Goal: Task Accomplishment & Management: Use online tool/utility

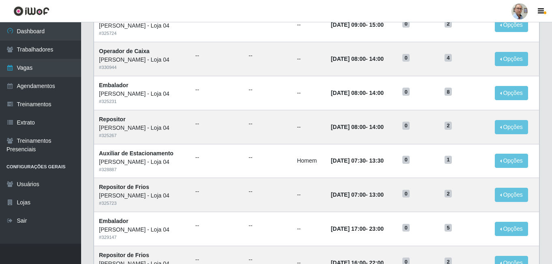
scroll to position [365, 0]
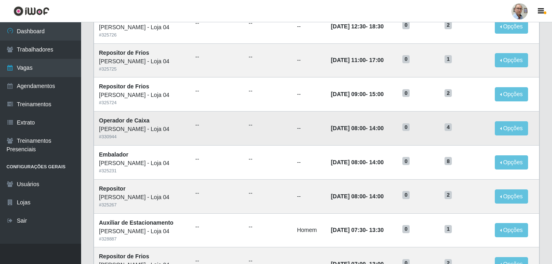
scroll to position [162, 0]
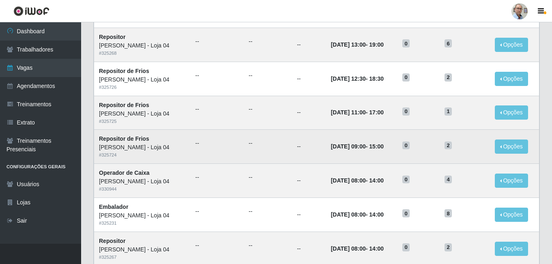
click at [178, 144] on div "[PERSON_NAME] - Loja 04" at bounding box center [142, 147] width 87 height 9
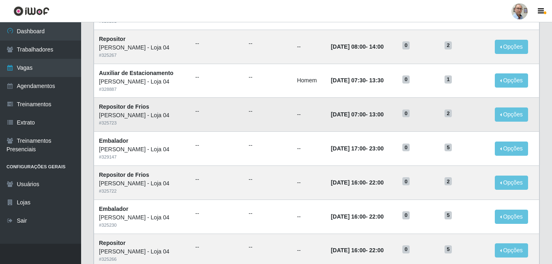
scroll to position [365, 0]
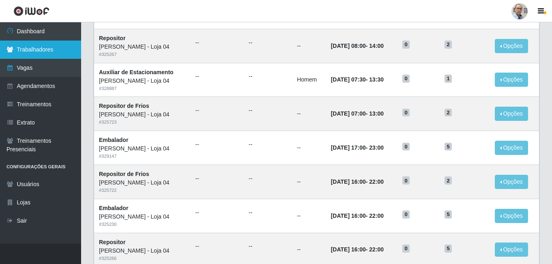
click at [47, 54] on link "Trabalhadores" at bounding box center [40, 50] width 81 height 18
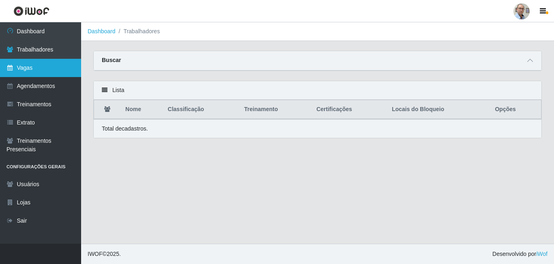
click at [41, 63] on link "Vagas" at bounding box center [40, 68] width 81 height 18
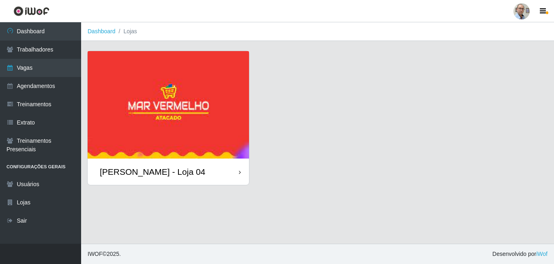
click at [198, 138] on img at bounding box center [169, 105] width 162 height 108
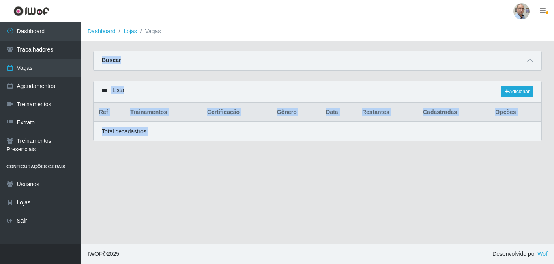
click at [198, 138] on div "Total de cadastros." at bounding box center [318, 131] width 448 height 19
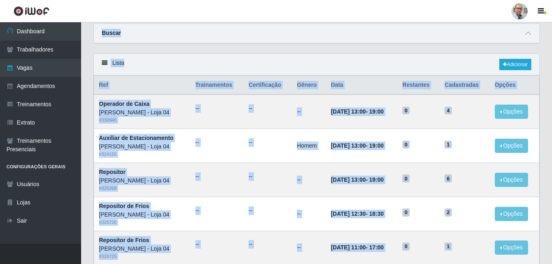
scroll to position [41, 0]
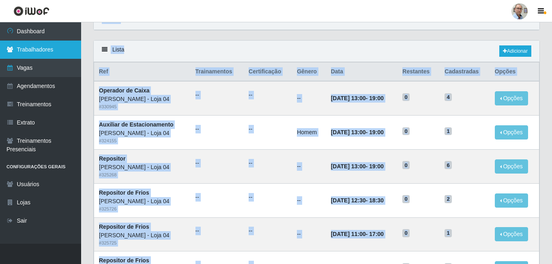
click at [58, 50] on link "Trabalhadores" at bounding box center [40, 50] width 81 height 18
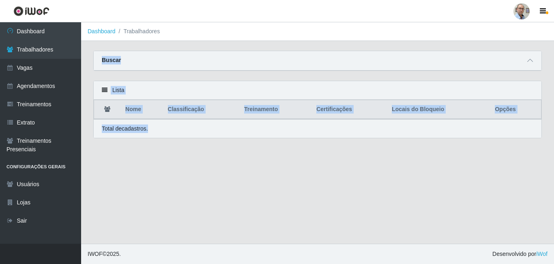
click at [108, 91] on div "Lista" at bounding box center [318, 90] width 448 height 19
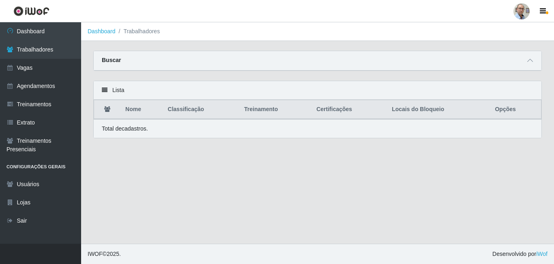
click at [105, 91] on icon at bounding box center [105, 90] width 6 height 6
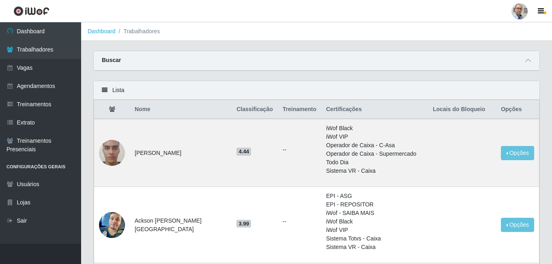
click at [150, 110] on th "Nome" at bounding box center [181, 109] width 102 height 19
click at [143, 109] on th "Nome" at bounding box center [181, 109] width 102 height 19
click at [102, 88] on icon at bounding box center [105, 90] width 6 height 6
click at [239, 111] on th "Classificação" at bounding box center [255, 109] width 46 height 19
click at [301, 112] on th "Treinamento" at bounding box center [299, 109] width 43 height 19
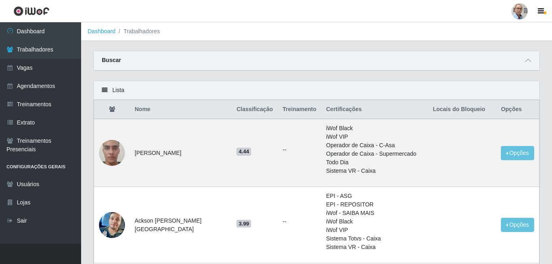
click at [333, 108] on th "Certificações" at bounding box center [374, 109] width 107 height 19
click at [32, 70] on link "Vagas" at bounding box center [40, 68] width 81 height 18
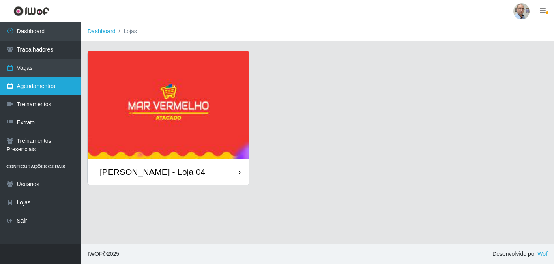
click at [44, 85] on link "Agendamentos" at bounding box center [40, 86] width 81 height 18
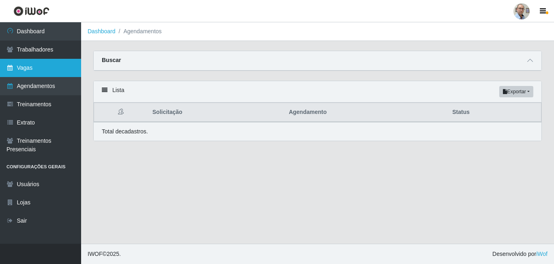
click at [26, 73] on link "Vagas" at bounding box center [40, 68] width 81 height 18
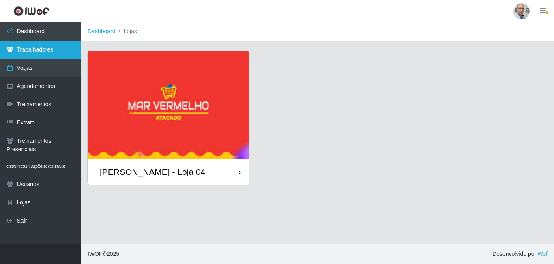
click at [30, 50] on link "Trabalhadores" at bounding box center [40, 50] width 81 height 18
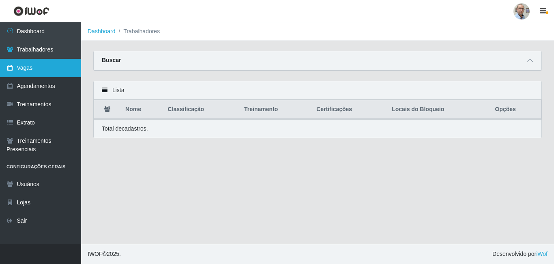
click at [49, 70] on link "Vagas" at bounding box center [40, 68] width 81 height 18
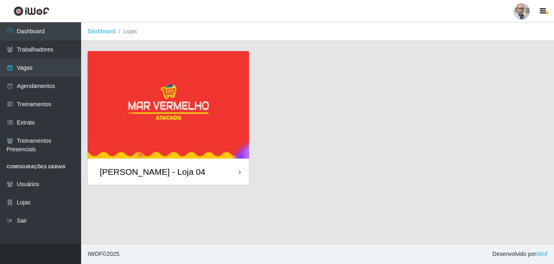
click at [156, 167] on div "[PERSON_NAME] - Loja 04" at bounding box center [153, 172] width 106 height 10
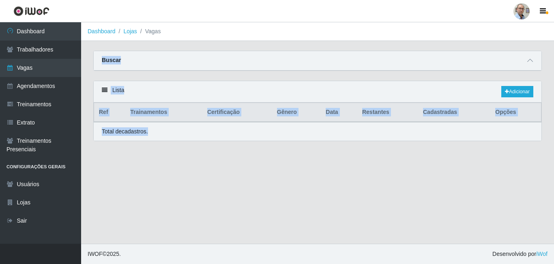
click at [156, 167] on main "Dashboard Lojas Vagas Carregando... Buscar Início em Término em Função Carregan…" at bounding box center [317, 133] width 473 height 222
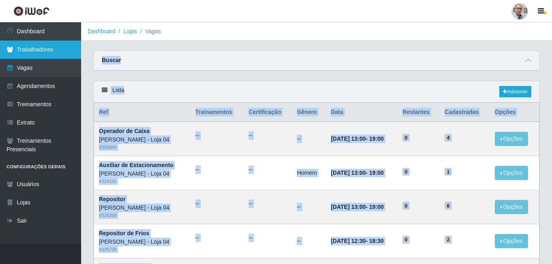
click at [52, 51] on link "Trabalhadores" at bounding box center [40, 50] width 81 height 18
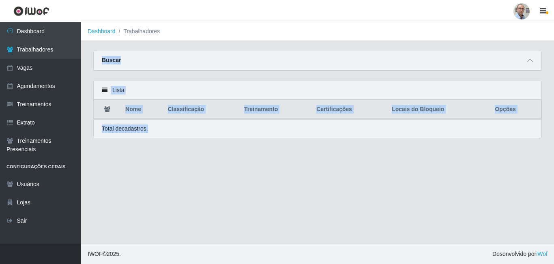
click at [117, 81] on div "Lista Nome Classificação Treinamento Certificações Locais do Bloqueio Opções To…" at bounding box center [317, 110] width 449 height 58
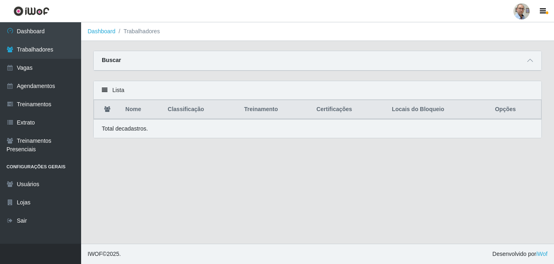
click at [107, 110] on icon at bounding box center [107, 109] width 6 height 6
click at [118, 127] on p "Total de cadastros." at bounding box center [125, 129] width 46 height 9
click at [51, 86] on link "Agendamentos" at bounding box center [40, 86] width 81 height 18
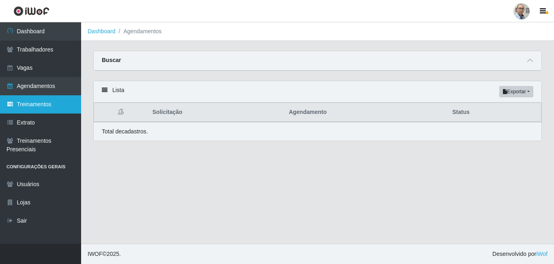
click at [47, 106] on link "Treinamentos" at bounding box center [40, 104] width 81 height 18
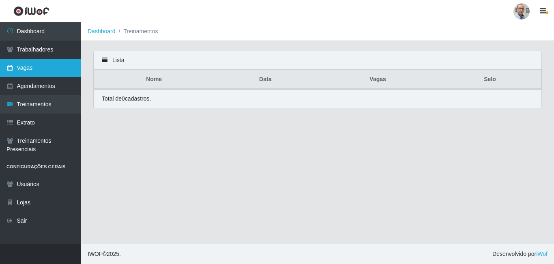
click at [37, 70] on link "Vagas" at bounding box center [40, 68] width 81 height 18
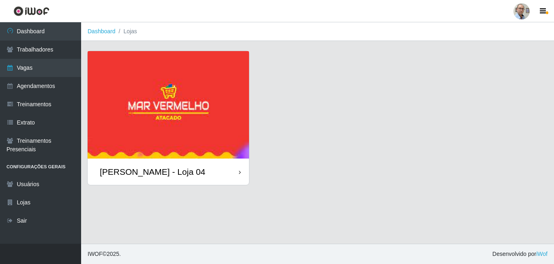
click at [143, 81] on img at bounding box center [169, 105] width 162 height 108
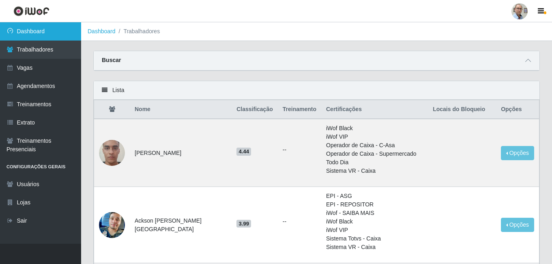
click at [28, 34] on link "Dashboard" at bounding box center [40, 31] width 81 height 18
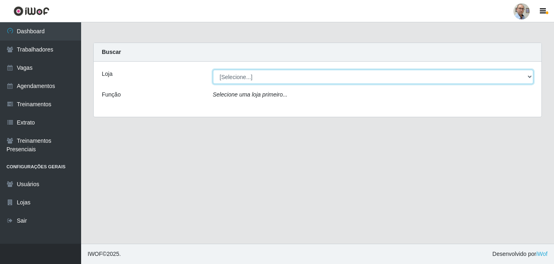
click at [526, 76] on select "[Selecione...] Mar Vermelho - Loja 04" at bounding box center [373, 77] width 321 height 14
select select "251"
click at [213, 70] on select "[Selecione...] Mar Vermelho - Loja 04" at bounding box center [373, 77] width 321 height 14
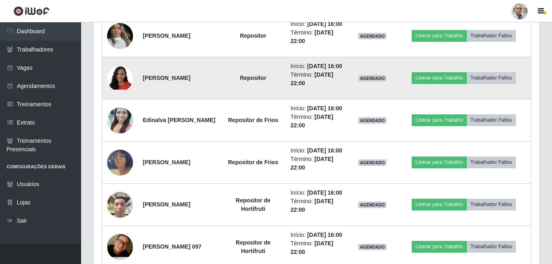
scroll to position [1055, 0]
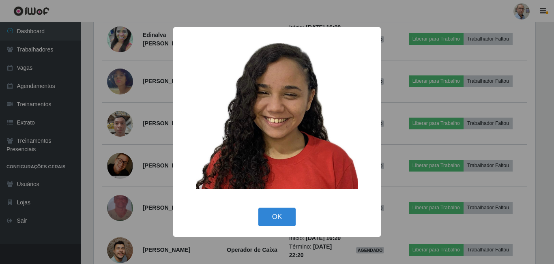
click at [120, 136] on div "× OK Cancel" at bounding box center [277, 132] width 554 height 264
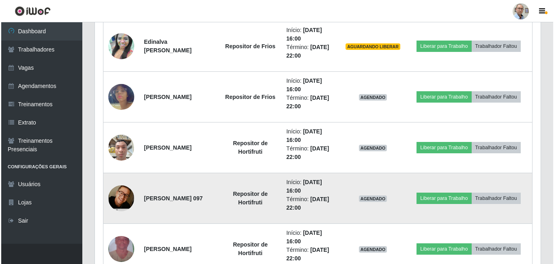
scroll to position [1226, 0]
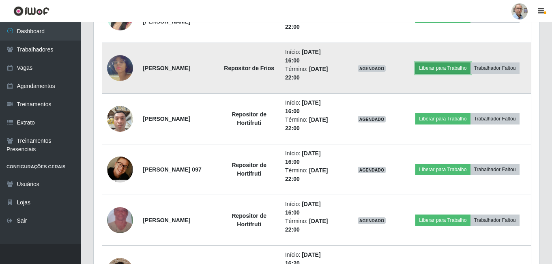
click at [439, 68] on button "Liberar para Trabalho" at bounding box center [443, 67] width 55 height 11
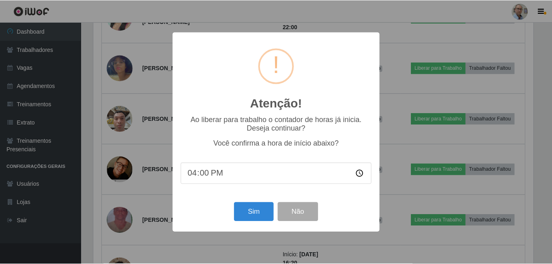
scroll to position [168, 442]
click at [259, 213] on button "Sim" at bounding box center [254, 211] width 39 height 19
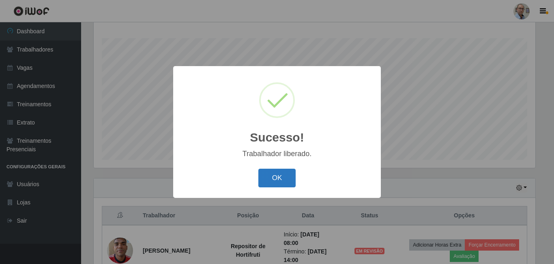
click at [274, 179] on button "OK" at bounding box center [277, 178] width 38 height 19
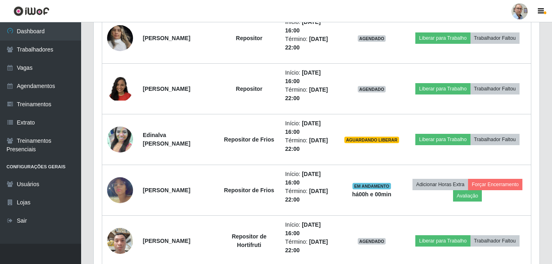
scroll to position [1104, 0]
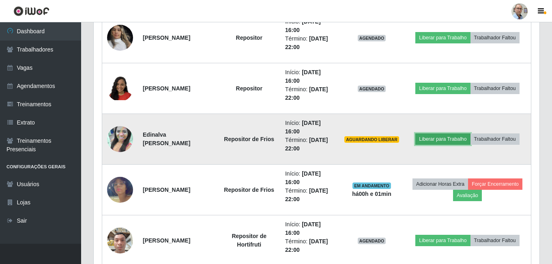
click at [449, 138] on button "Liberar para Trabalho" at bounding box center [443, 139] width 55 height 11
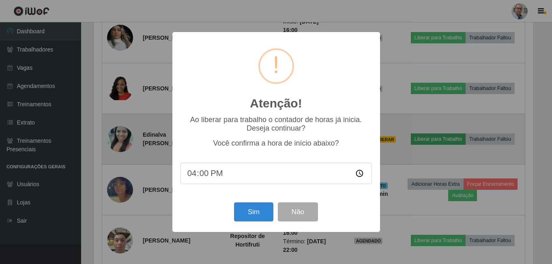
scroll to position [168, 442]
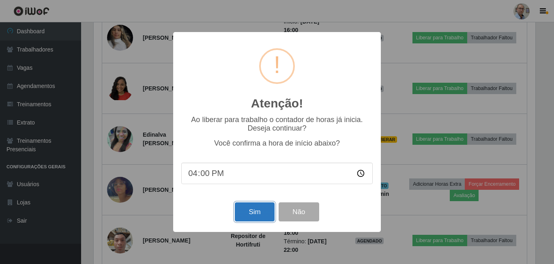
click at [256, 215] on button "Sim" at bounding box center [254, 211] width 39 height 19
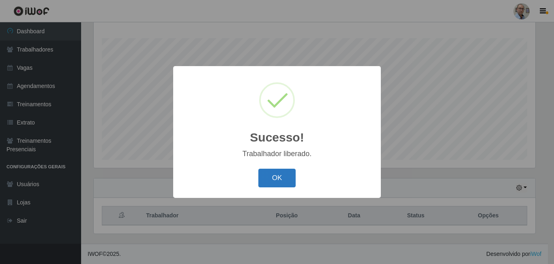
click at [282, 175] on button "OK" at bounding box center [277, 178] width 38 height 19
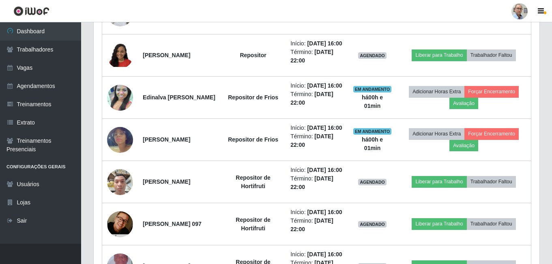
scroll to position [982, 0]
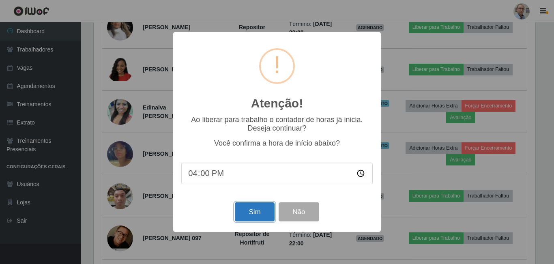
click at [250, 211] on button "Sim" at bounding box center [254, 211] width 39 height 19
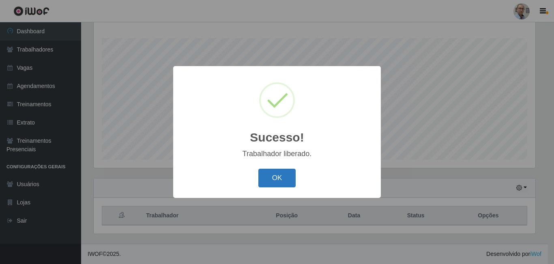
click at [277, 177] on button "OK" at bounding box center [277, 178] width 38 height 19
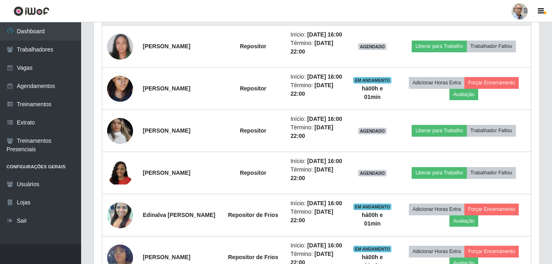
scroll to position [901, 0]
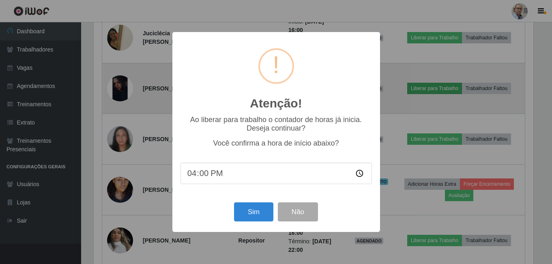
scroll to position [0, 0]
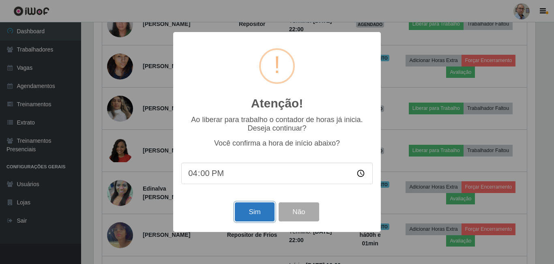
click at [257, 215] on button "Sim" at bounding box center [254, 211] width 39 height 19
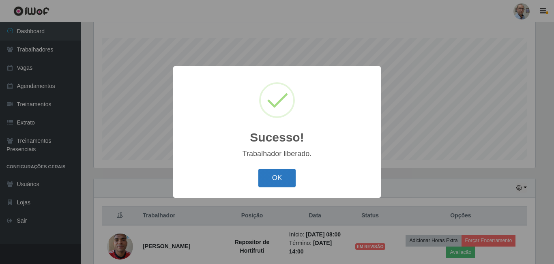
click at [274, 174] on button "OK" at bounding box center [277, 178] width 38 height 19
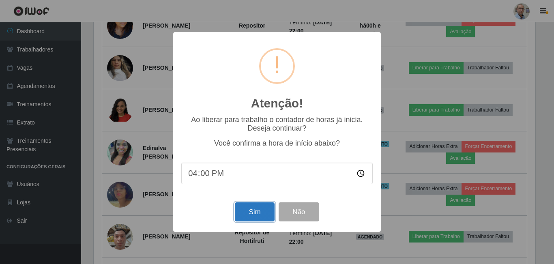
click at [258, 214] on button "Sim" at bounding box center [254, 211] width 39 height 19
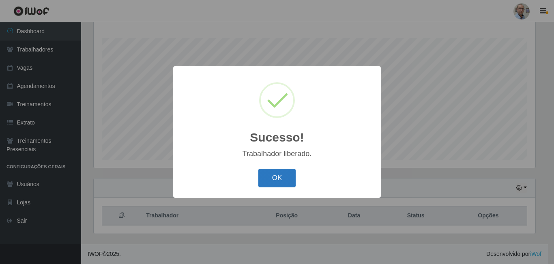
click at [274, 181] on button "OK" at bounding box center [277, 178] width 38 height 19
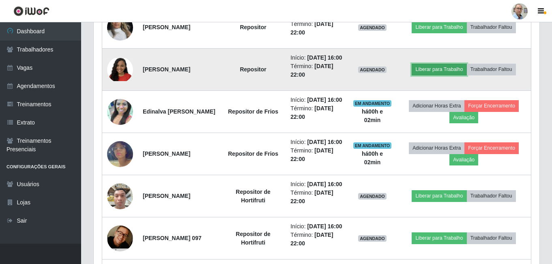
click at [435, 75] on button "Liberar para Trabalho" at bounding box center [439, 69] width 55 height 11
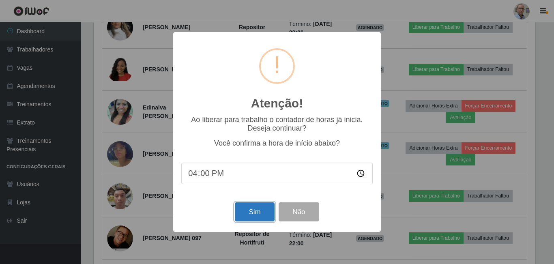
click at [249, 213] on button "Sim" at bounding box center [254, 211] width 39 height 19
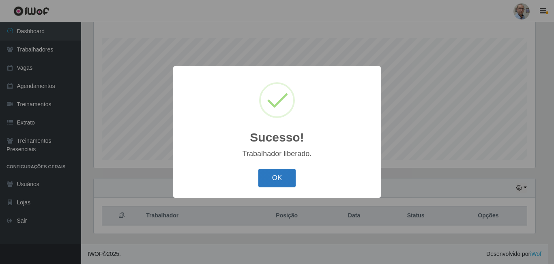
click at [271, 177] on button "OK" at bounding box center [277, 178] width 38 height 19
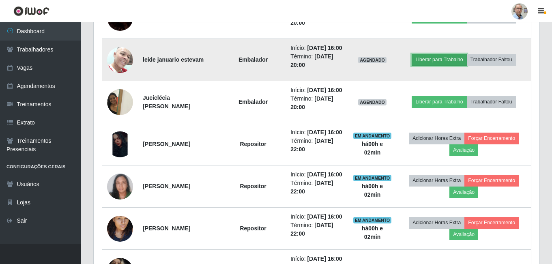
click at [441, 65] on button "Liberar para Trabalho" at bounding box center [439, 59] width 55 height 11
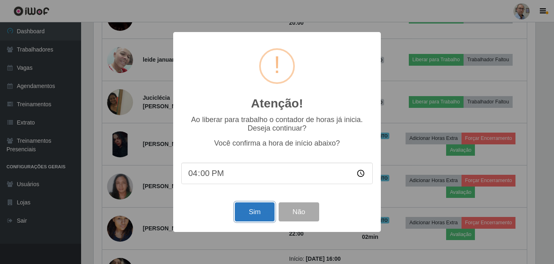
click at [258, 210] on button "Sim" at bounding box center [254, 211] width 39 height 19
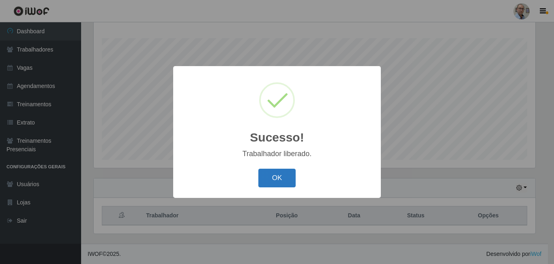
click at [282, 179] on button "OK" at bounding box center [277, 178] width 38 height 19
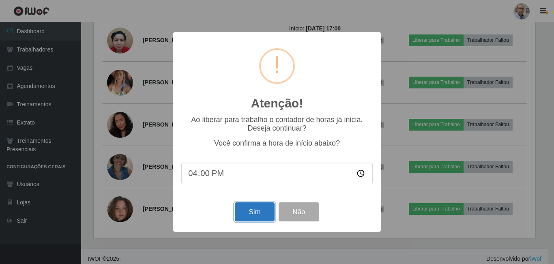
click at [252, 218] on button "Sim" at bounding box center [254, 211] width 39 height 19
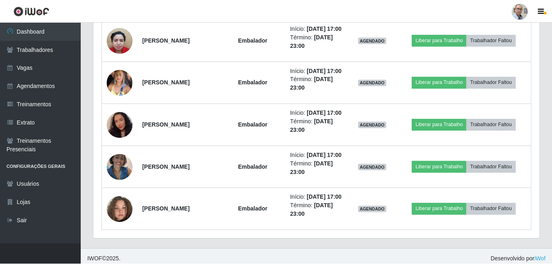
scroll to position [405618, 405341]
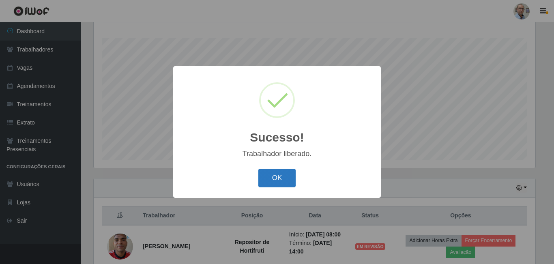
click at [276, 179] on button "OK" at bounding box center [277, 178] width 38 height 19
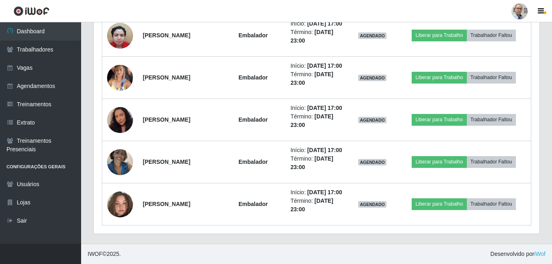
scroll to position [1348, 0]
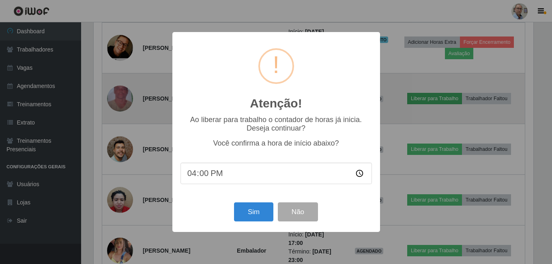
scroll to position [405618, 405345]
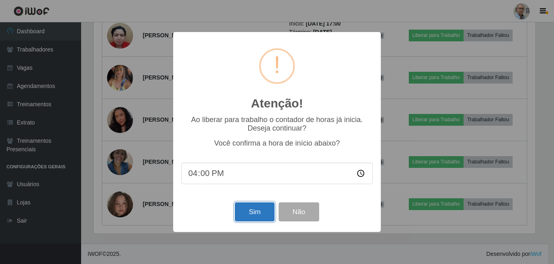
click at [247, 213] on button "Sim" at bounding box center [254, 211] width 39 height 19
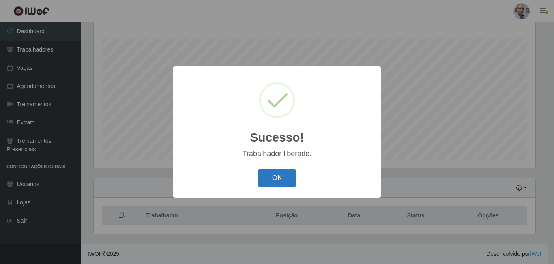
click at [281, 181] on button "OK" at bounding box center [277, 178] width 38 height 19
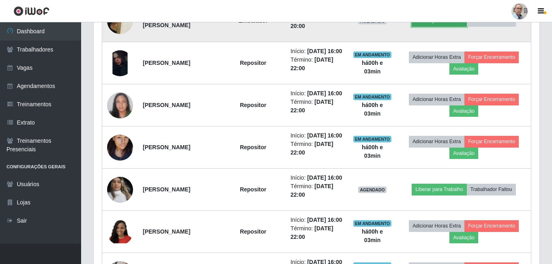
click at [431, 26] on button "Liberar para Trabalho" at bounding box center [439, 20] width 55 height 11
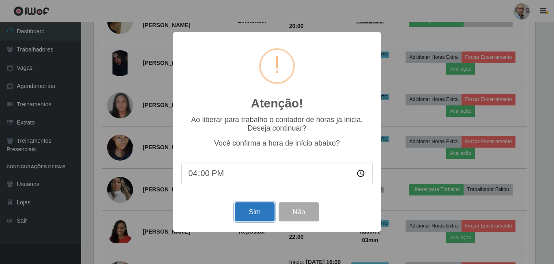
click at [260, 212] on button "Sim" at bounding box center [254, 211] width 39 height 19
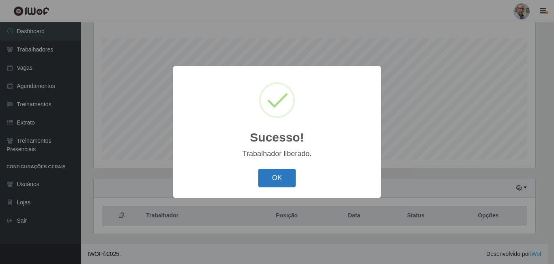
click at [278, 181] on button "OK" at bounding box center [277, 178] width 38 height 19
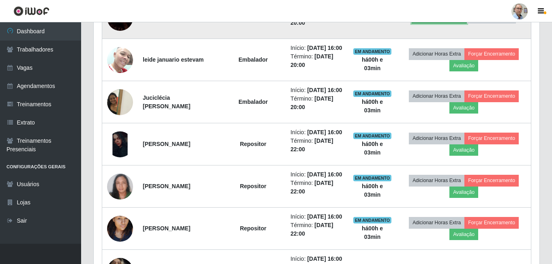
click at [437, 23] on button "Liberar para Trabalho" at bounding box center [439, 17] width 55 height 11
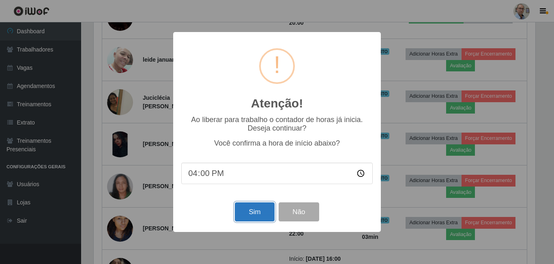
click at [250, 213] on button "Sim" at bounding box center [254, 211] width 39 height 19
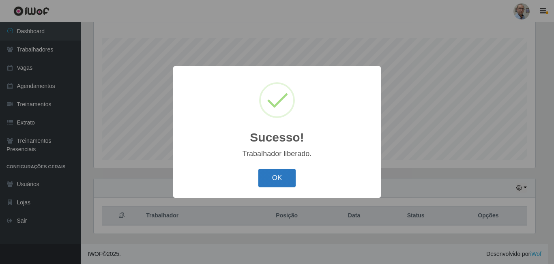
click at [274, 178] on button "OK" at bounding box center [277, 178] width 38 height 19
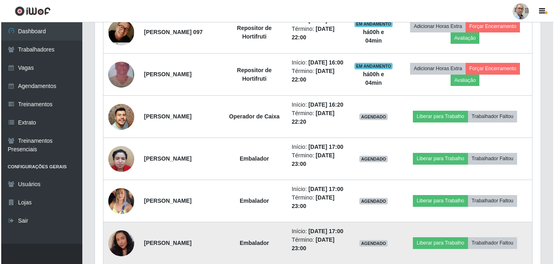
scroll to position [1185, 0]
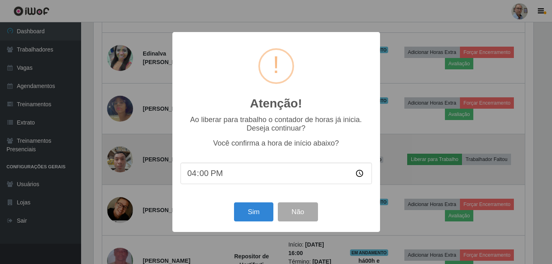
scroll to position [168, 442]
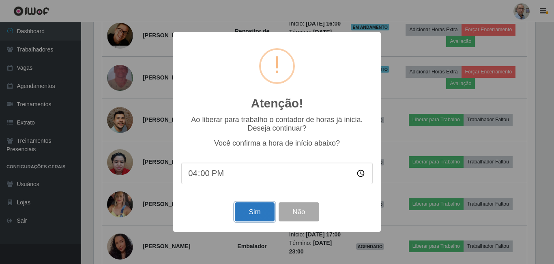
click at [261, 215] on button "Sim" at bounding box center [254, 211] width 39 height 19
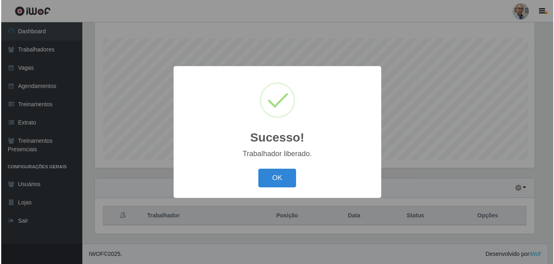
scroll to position [130, 0]
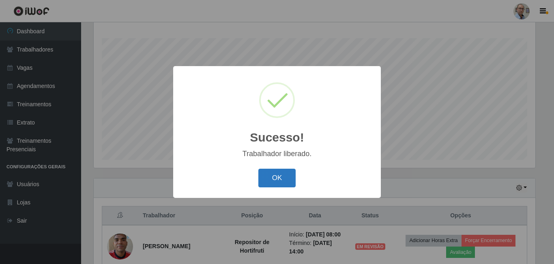
click at [281, 177] on button "OK" at bounding box center [277, 178] width 38 height 19
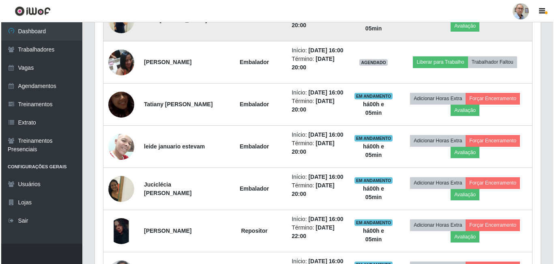
scroll to position [698, 0]
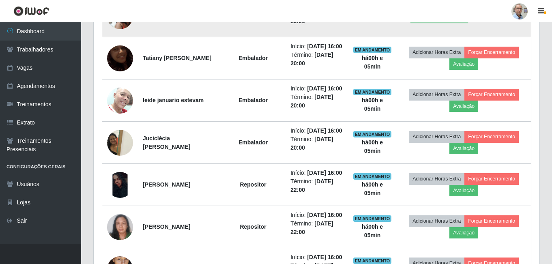
click at [443, 22] on button "Liberar para Trabalho" at bounding box center [439, 15] width 55 height 11
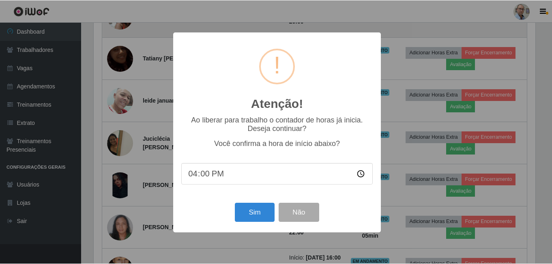
scroll to position [168, 442]
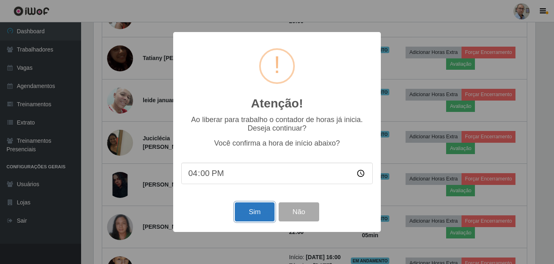
click at [260, 208] on button "Sim" at bounding box center [254, 211] width 39 height 19
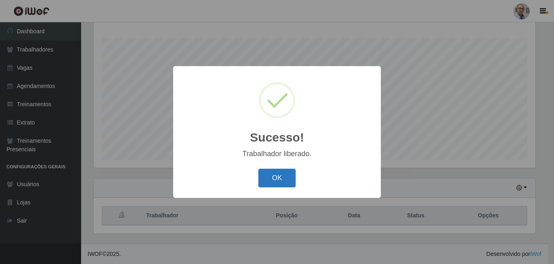
click at [282, 178] on button "OK" at bounding box center [277, 178] width 38 height 19
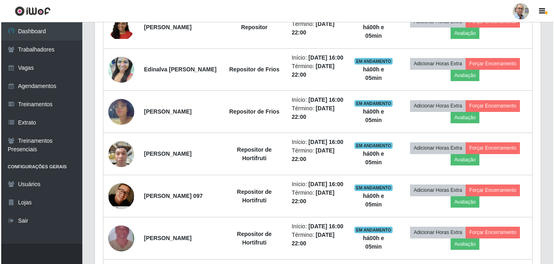
scroll to position [1064, 0]
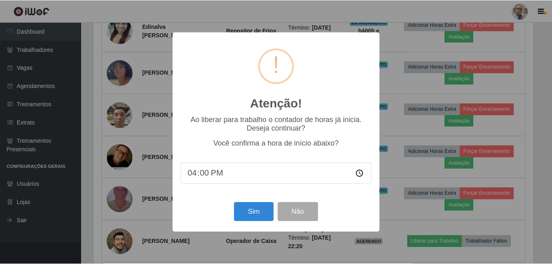
scroll to position [168, 442]
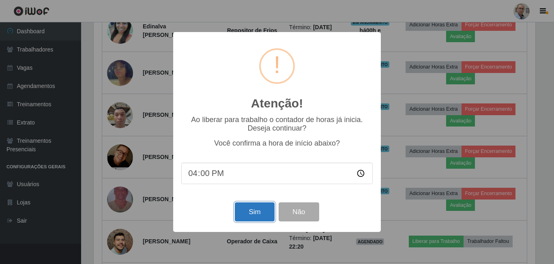
click at [259, 213] on button "Sim" at bounding box center [254, 211] width 39 height 19
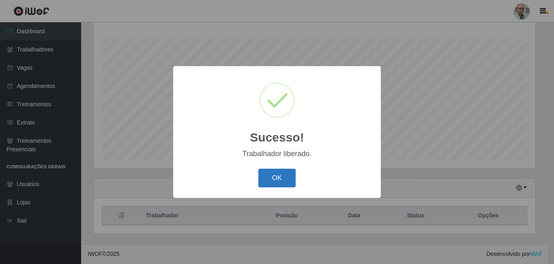
click at [286, 179] on button "OK" at bounding box center [277, 178] width 38 height 19
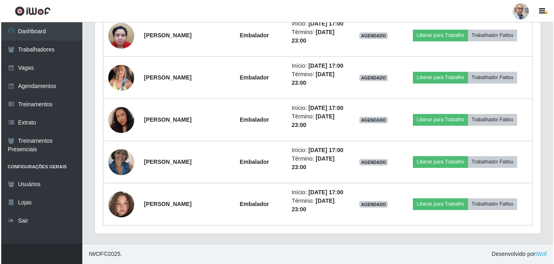
scroll to position [1388, 0]
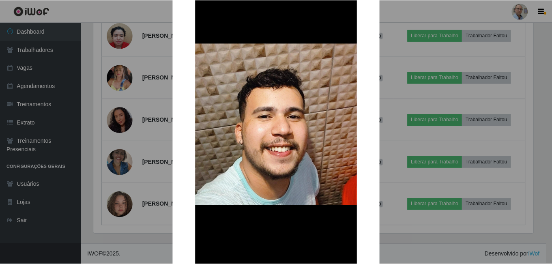
scroll to position [81, 0]
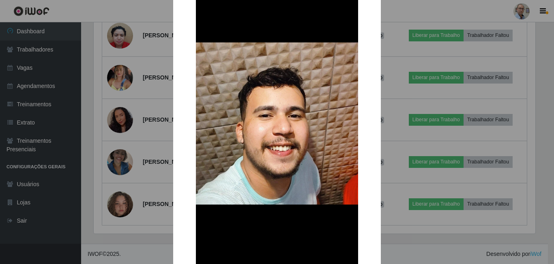
click at [121, 108] on div "× OK Cancel" at bounding box center [277, 132] width 554 height 264
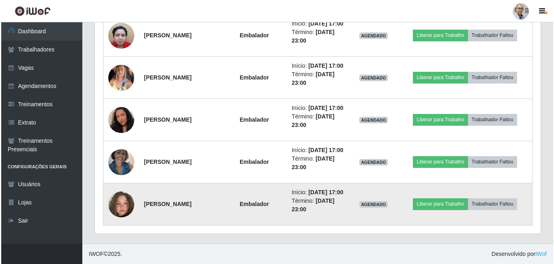
scroll to position [1388, 0]
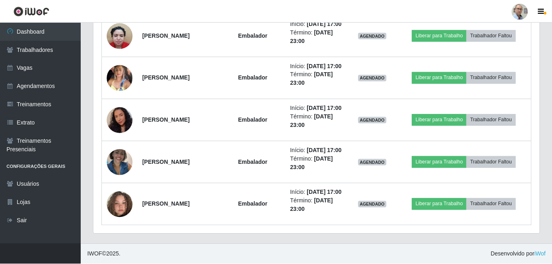
scroll to position [168, 442]
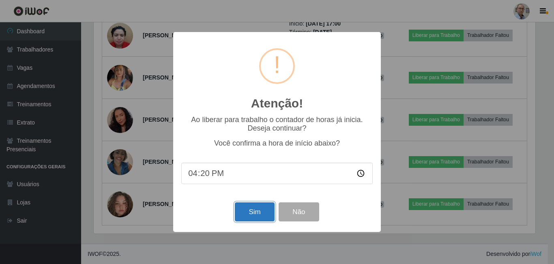
click at [260, 217] on button "Sim" at bounding box center [254, 211] width 39 height 19
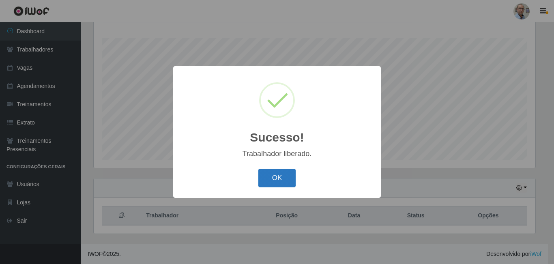
click at [276, 174] on button "OK" at bounding box center [277, 178] width 38 height 19
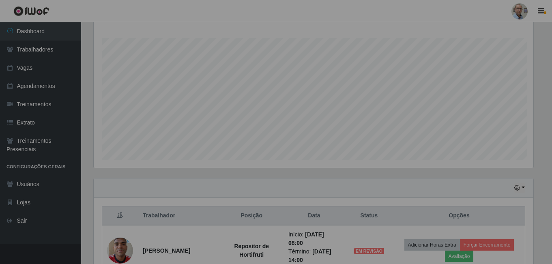
scroll to position [168, 446]
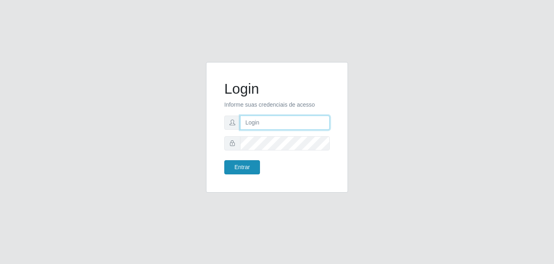
type input "[EMAIL_ADDRESS][DOMAIN_NAME]"
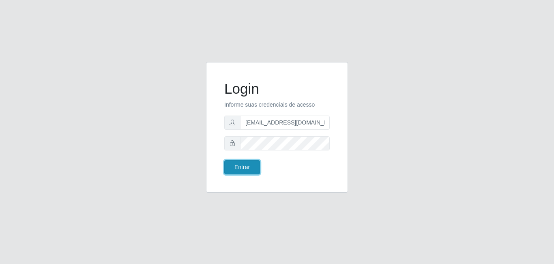
click at [243, 168] on button "Entrar" at bounding box center [242, 167] width 36 height 14
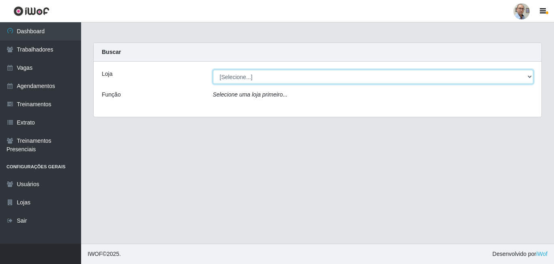
click at [530, 76] on select "[Selecione...] Mar Vermelho - Loja 04" at bounding box center [373, 77] width 321 height 14
select select "251"
click at [213, 70] on select "[Selecione...] Mar Vermelho - Loja 04" at bounding box center [373, 77] width 321 height 14
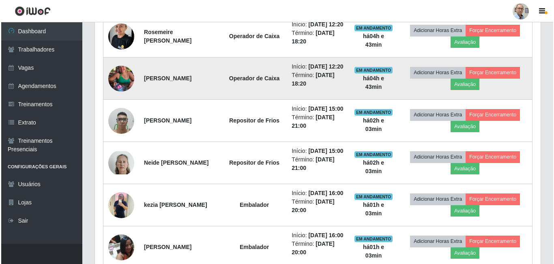
scroll to position [487, 0]
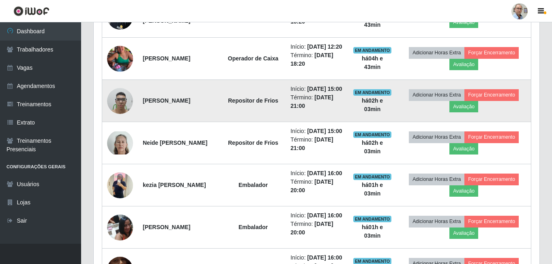
click at [117, 118] on img at bounding box center [120, 101] width 26 height 34
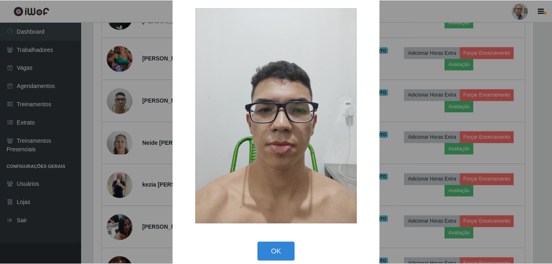
scroll to position [23, 0]
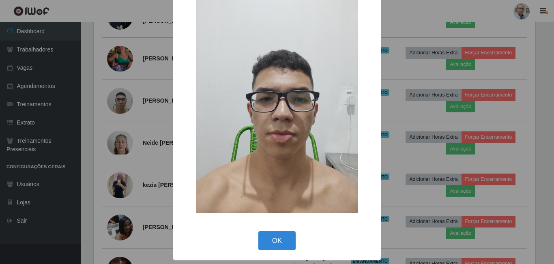
click at [120, 202] on div "× OK Cancel" at bounding box center [277, 132] width 554 height 264
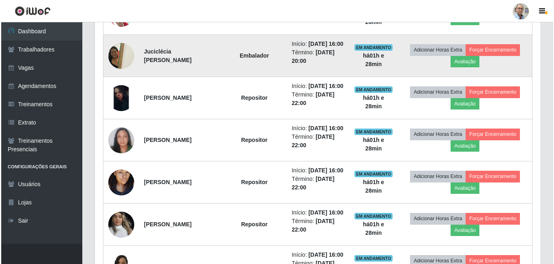
scroll to position [771, 0]
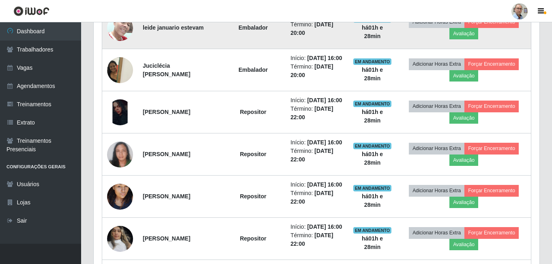
click at [121, 45] on img at bounding box center [120, 28] width 26 height 34
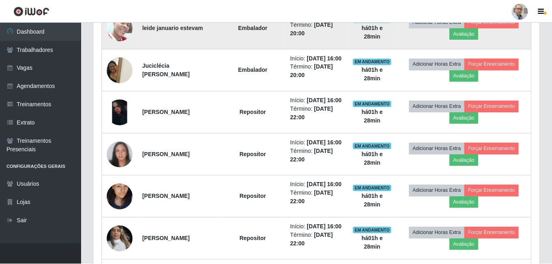
scroll to position [168, 442]
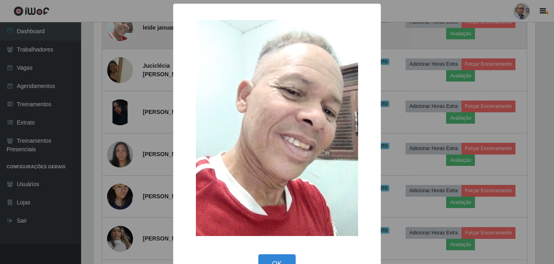
click at [121, 117] on div "× OK Cancel" at bounding box center [277, 132] width 554 height 264
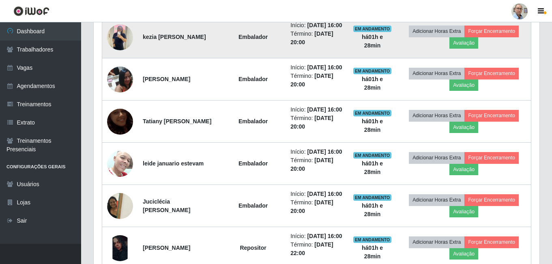
scroll to position [649, 0]
